Goal: Find specific page/section: Find specific page/section

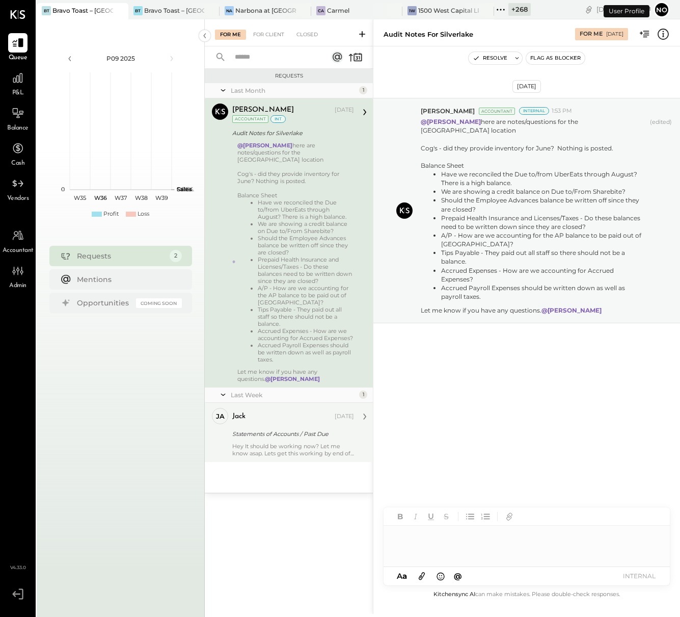
click at [279, 428] on div "Statements of Accounts / Past Due" at bounding box center [291, 434] width 119 height 12
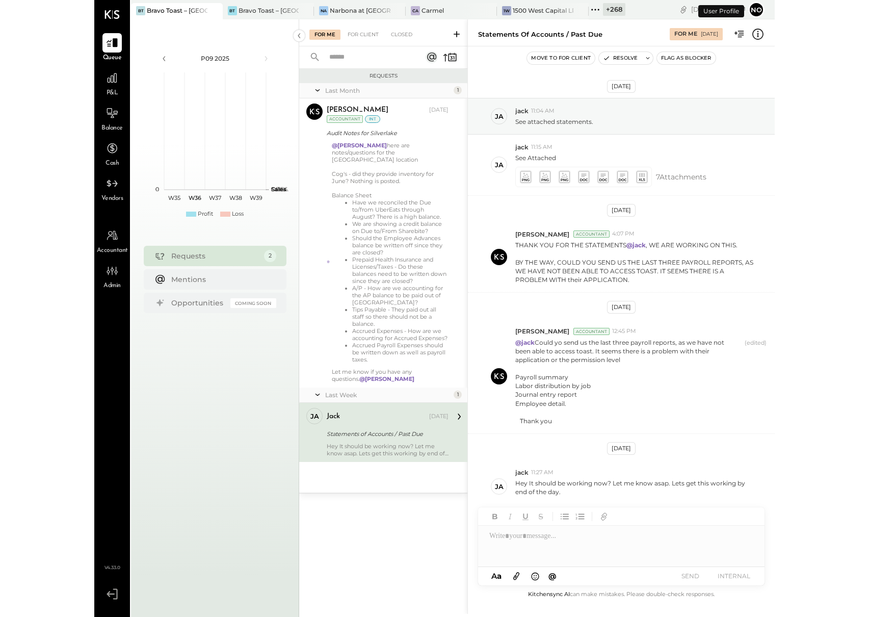
scroll to position [3, 0]
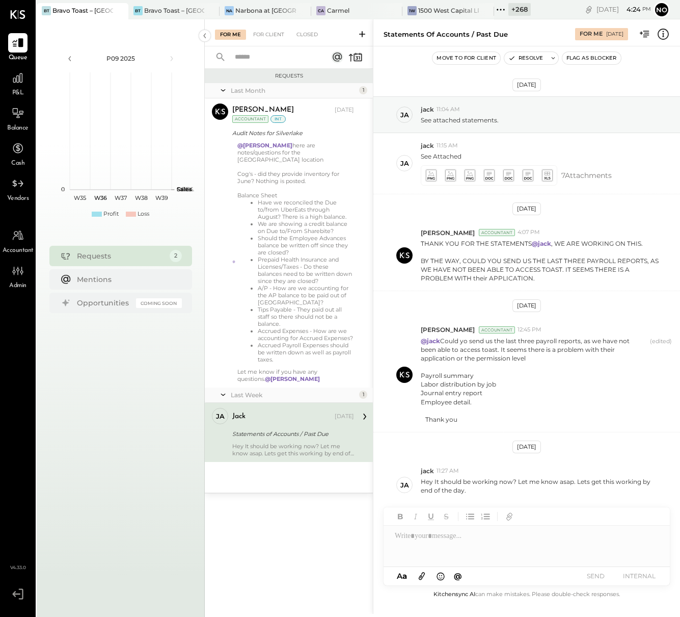
click at [452, 538] on div at bounding box center [527, 545] width 286 height 41
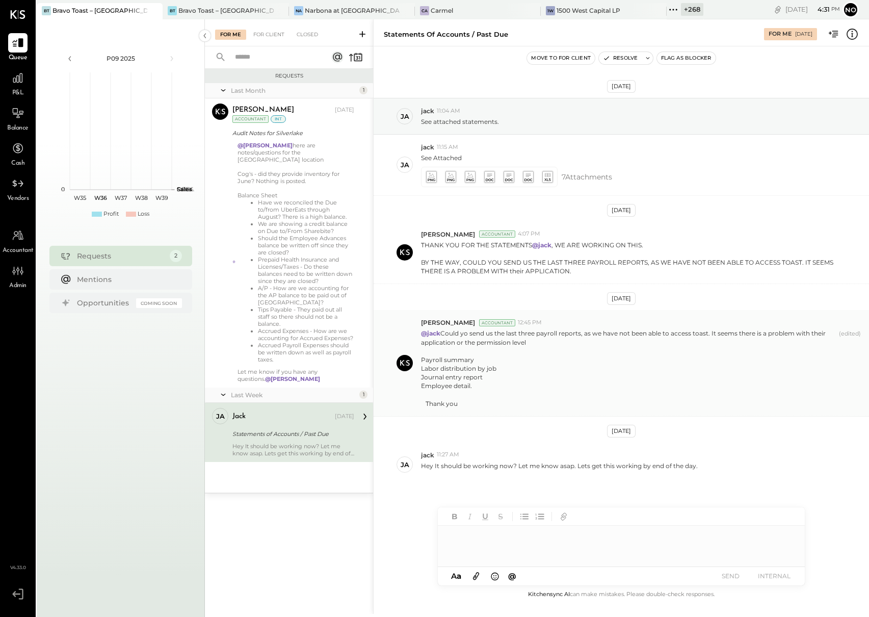
scroll to position [0, 0]
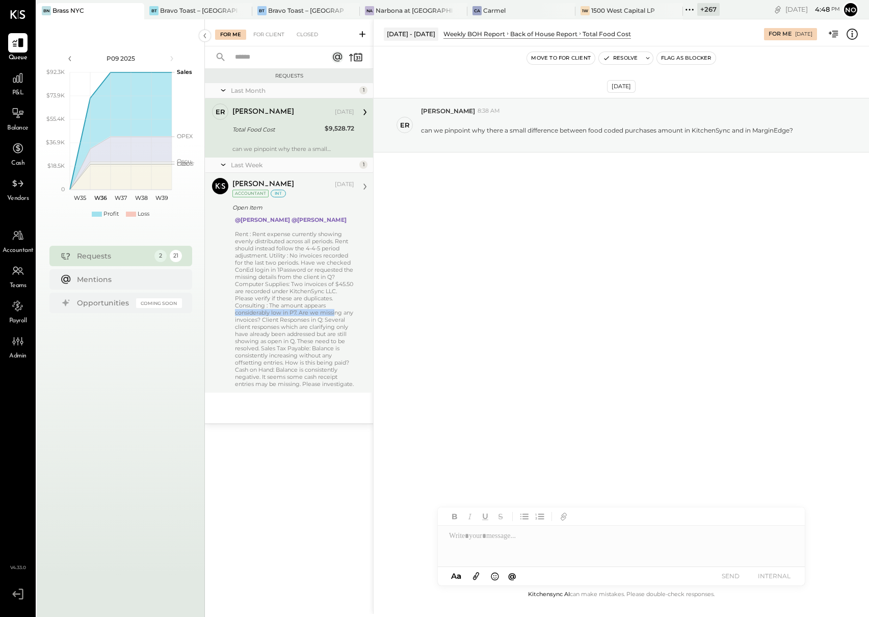
click at [335, 308] on div "Rent : Rent expense currently showing evenly distributed across all periods. Re…" at bounding box center [294, 308] width 119 height 157
